Goal: Transaction & Acquisition: Purchase product/service

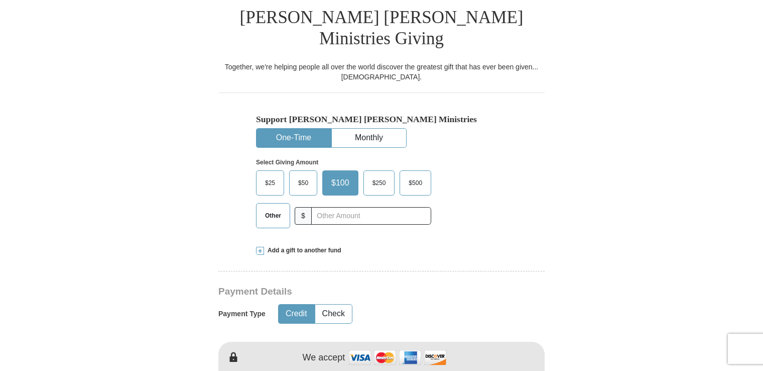
scroll to position [275, 0]
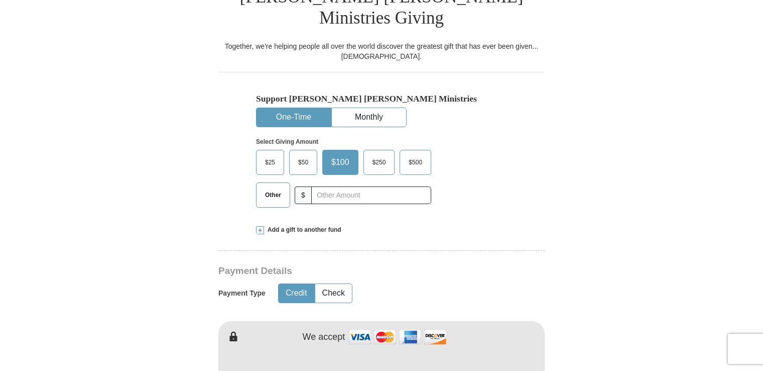
click at [302, 155] on span "$50" at bounding box center [303, 162] width 20 height 15
click at [0, 0] on input "$50" at bounding box center [0, 0] width 0 height 0
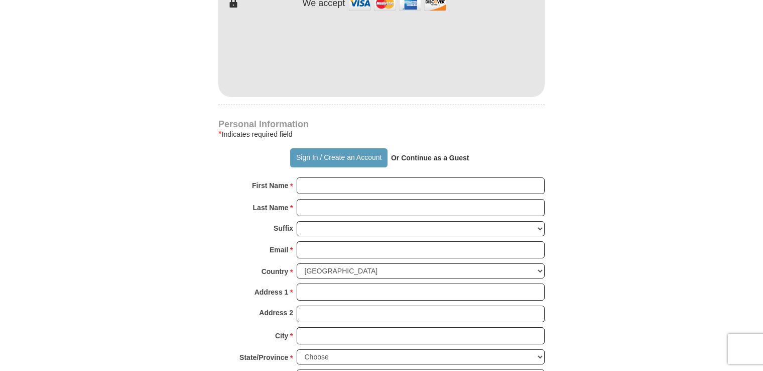
scroll to position [652, 0]
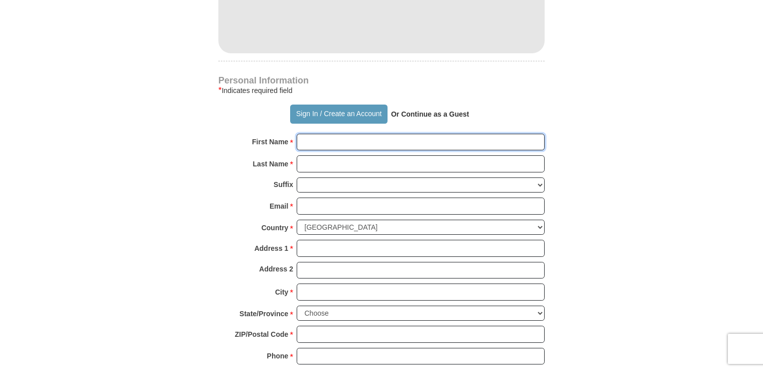
click at [332, 134] on input "First Name *" at bounding box center [421, 142] width 248 height 17
type input "[PERSON_NAME]"
type input "Padiernos"
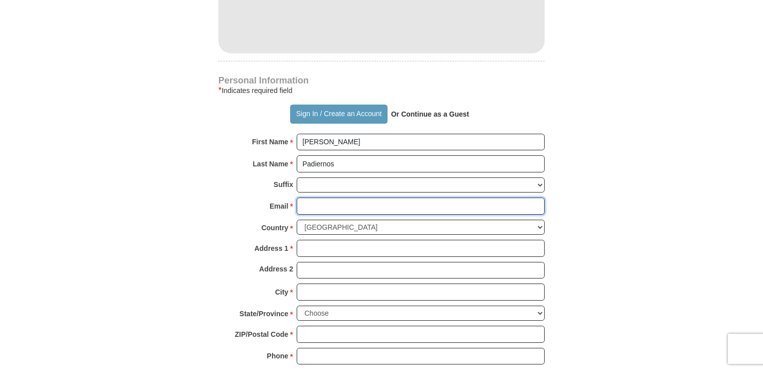
type input "[EMAIL_ADDRESS][DOMAIN_NAME]"
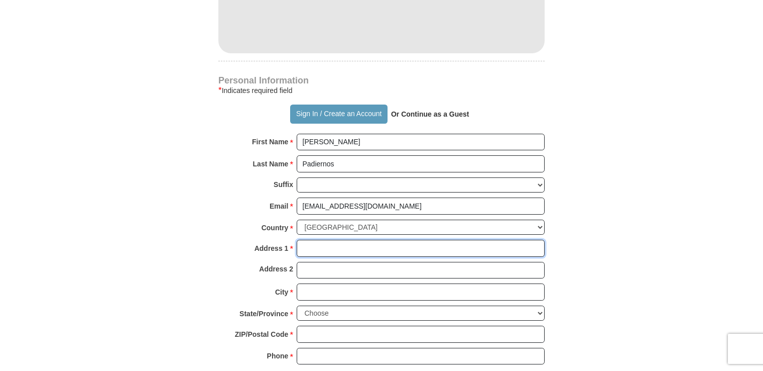
type input "[STREET_ADDRESS]"
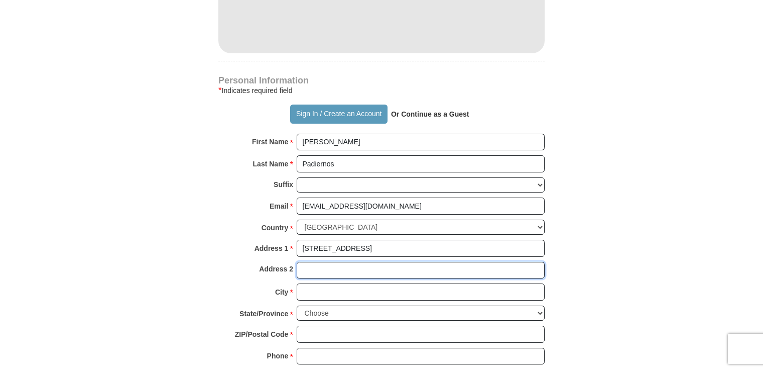
type input "[STREET_ADDRESS]"
type input "[PERSON_NAME]"
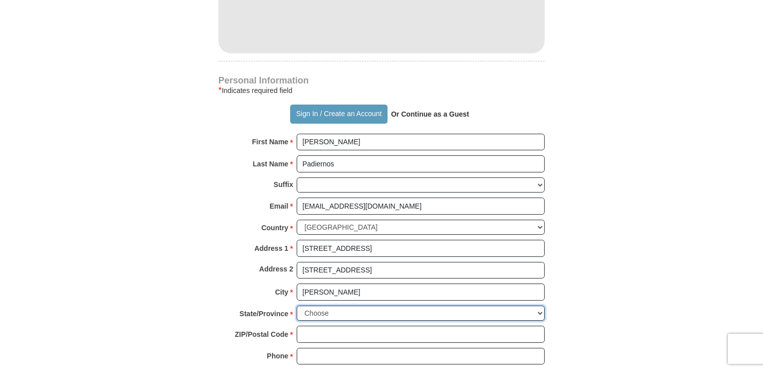
select select "MI"
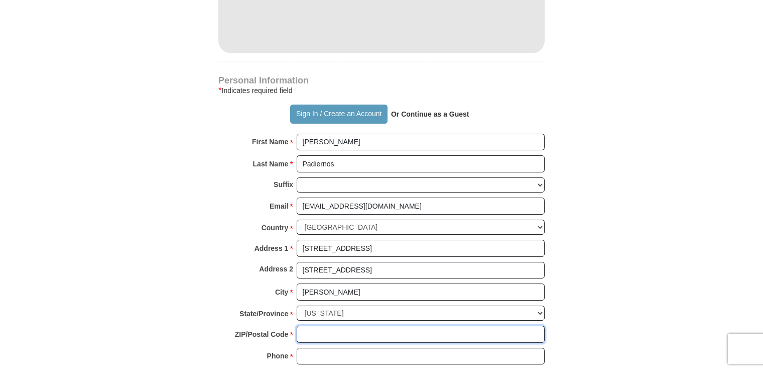
type input "48089"
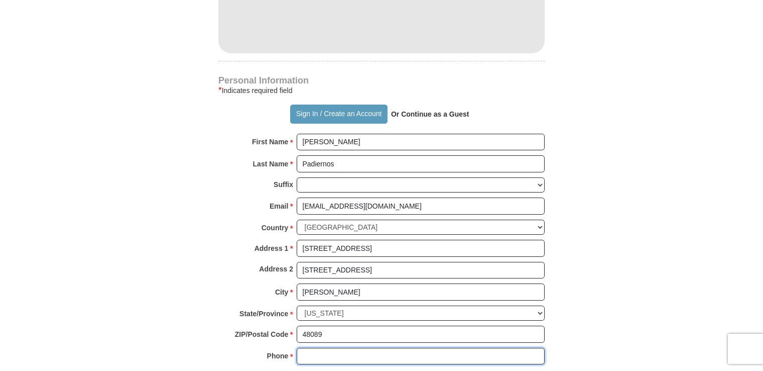
type input "[PHONE_NUMBER]"
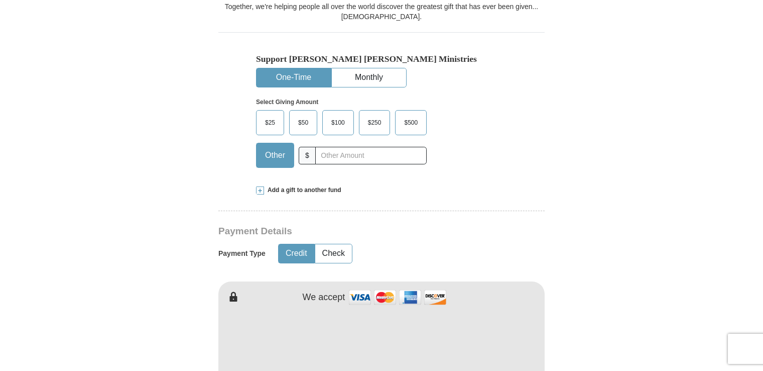
scroll to position [290, 0]
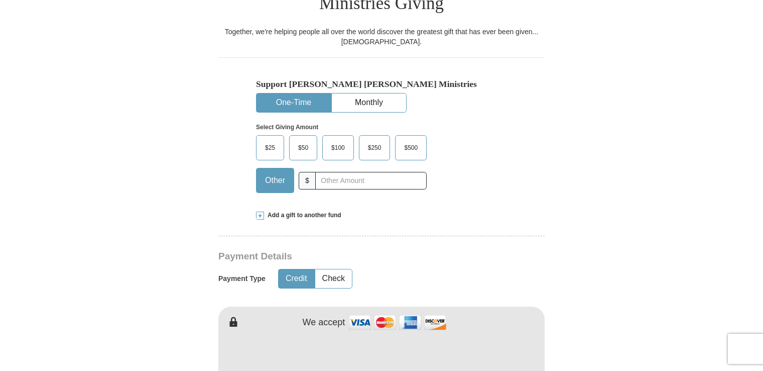
click at [295, 140] on span "$50" at bounding box center [303, 147] width 20 height 15
click at [0, 0] on input "$50" at bounding box center [0, 0] width 0 height 0
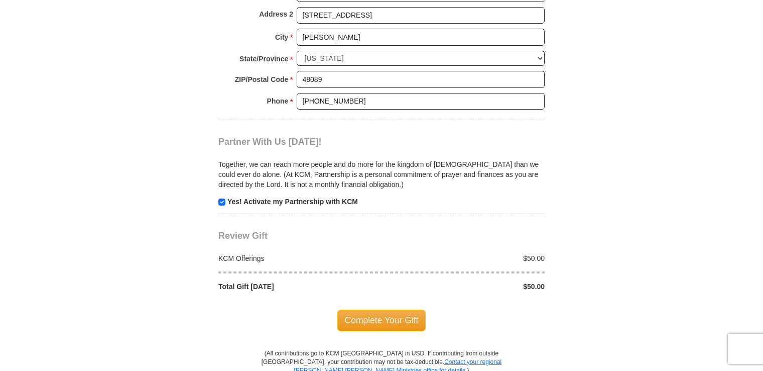
scroll to position [920, 0]
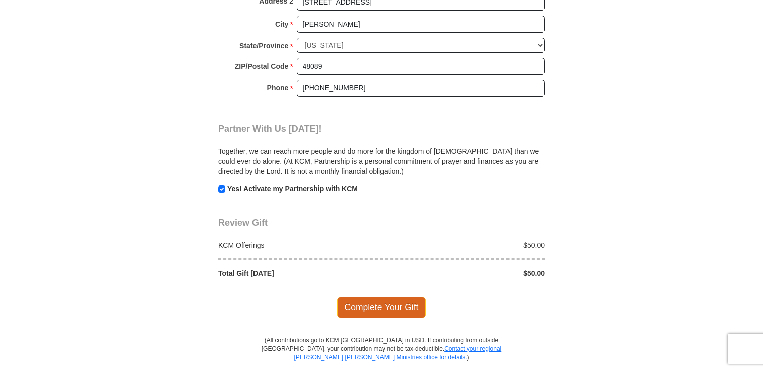
click at [396, 296] on span "Complete Your Gift" at bounding box center [382, 306] width 89 height 21
